Goal: Download file/media

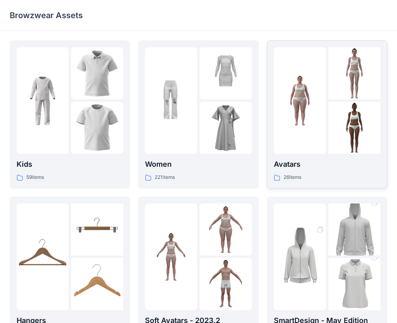
click at [284, 161] on p "Avatars" at bounding box center [327, 164] width 107 height 11
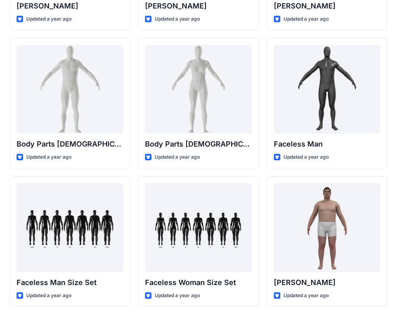
scroll to position [283, 0]
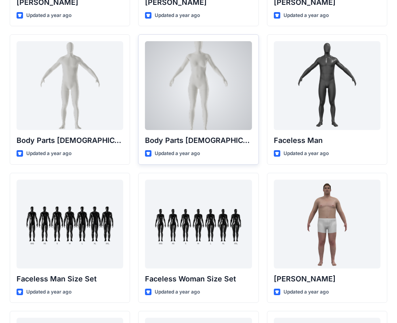
click at [212, 119] on div at bounding box center [198, 85] width 107 height 89
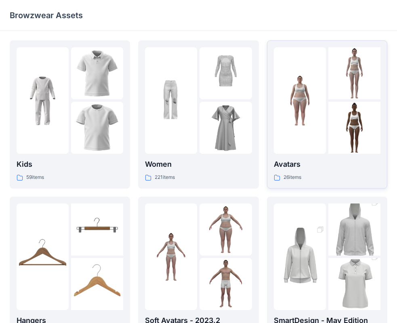
click at [293, 128] on div at bounding box center [300, 100] width 52 height 107
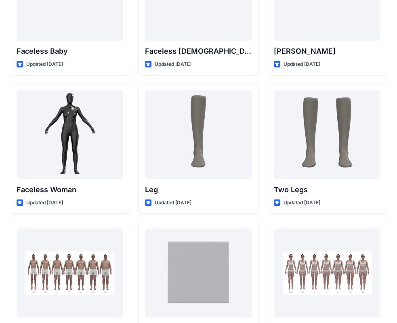
scroll to position [665, 0]
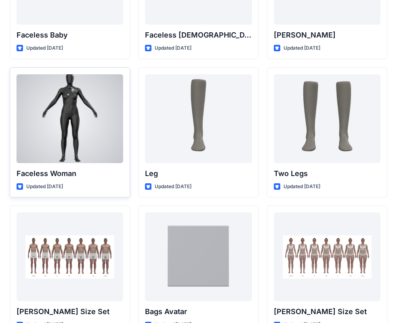
click at [74, 150] on div at bounding box center [70, 118] width 107 height 89
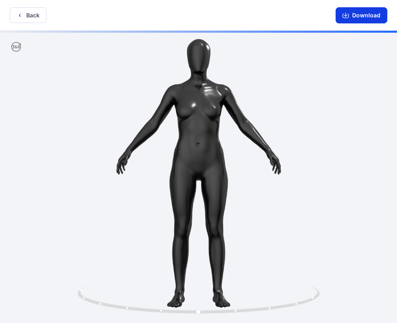
click at [359, 14] on button "Download" at bounding box center [362, 15] width 52 height 16
